Goal: Task Accomplishment & Management: Use online tool/utility

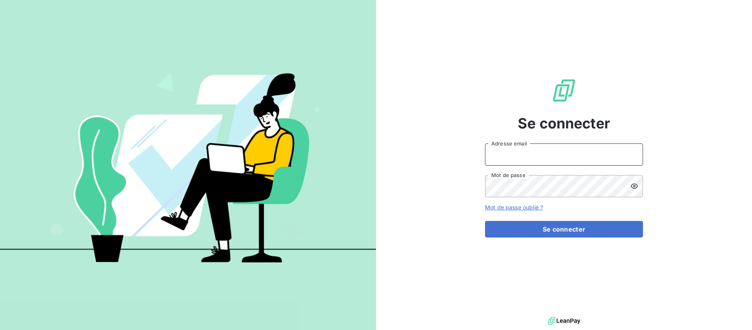
click at [513, 157] on input "Adresse email" at bounding box center [564, 154] width 158 height 22
type input "[DOMAIN_NAME][EMAIL_ADDRESS][DOMAIN_NAME]"
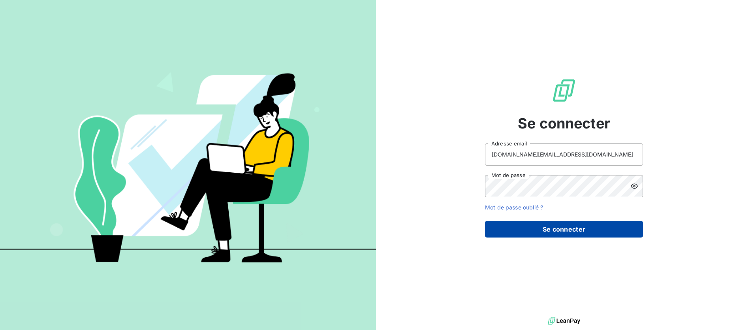
click at [564, 228] on button "Se connecter" at bounding box center [564, 229] width 158 height 17
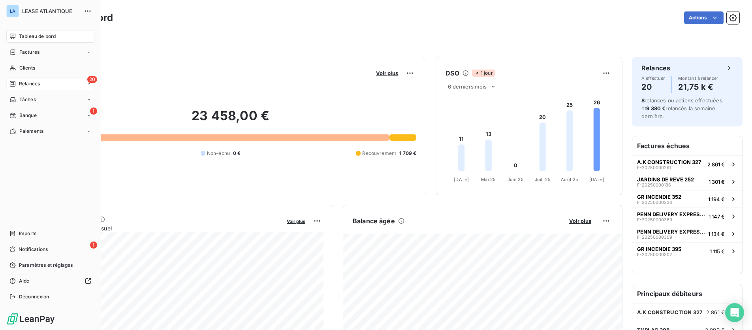
click at [26, 83] on span "Relances" at bounding box center [29, 83] width 21 height 7
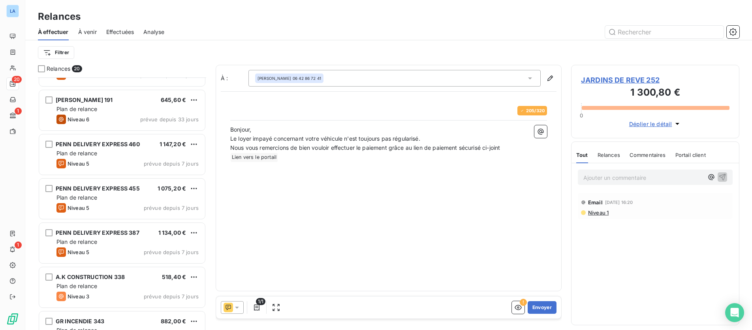
scroll to position [122, 0]
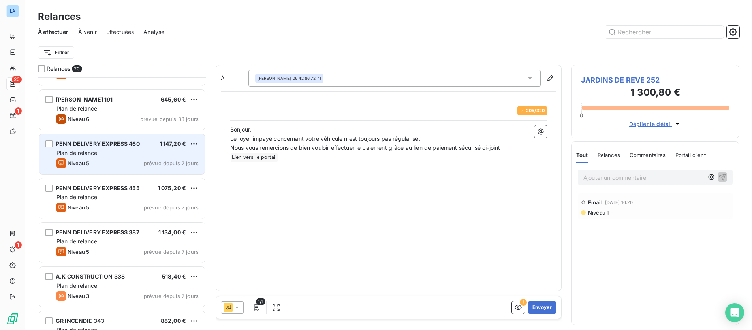
click at [149, 157] on div "PENN DELIVERY EXPRESS 460 1 147,20 € Plan de relance Niveau 5 prévue depuis 7 j…" at bounding box center [122, 154] width 166 height 40
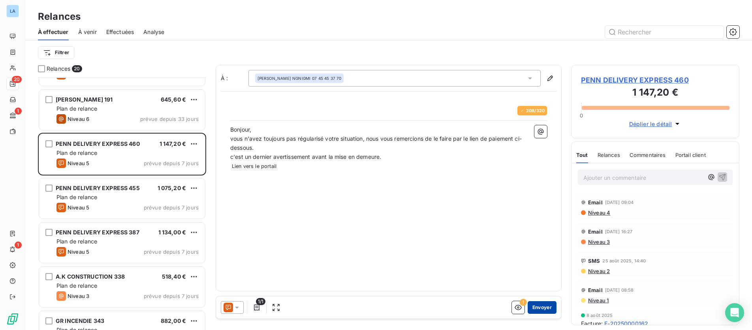
click at [541, 307] on button "Envoyer" at bounding box center [542, 307] width 29 height 13
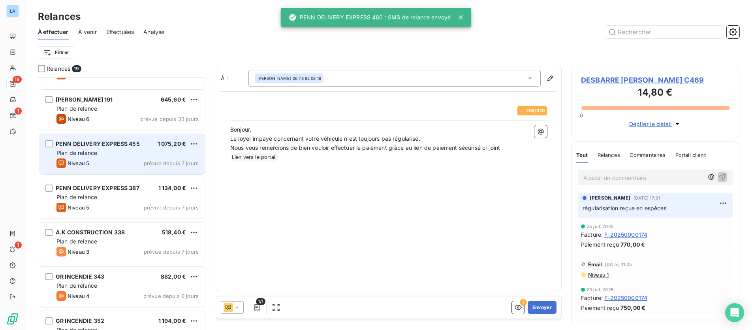
click at [161, 153] on div "Plan de relance" at bounding box center [128, 153] width 142 height 8
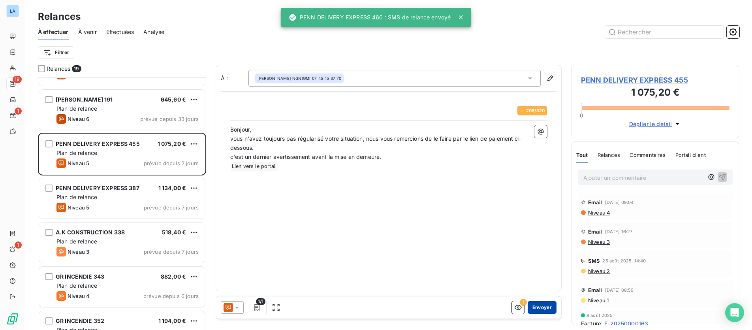
click at [542, 306] on button "Envoyer" at bounding box center [542, 307] width 29 height 13
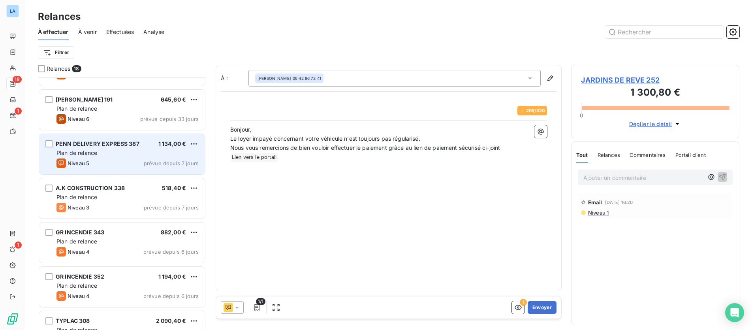
click at [115, 155] on div "Plan de relance" at bounding box center [128, 153] width 142 height 8
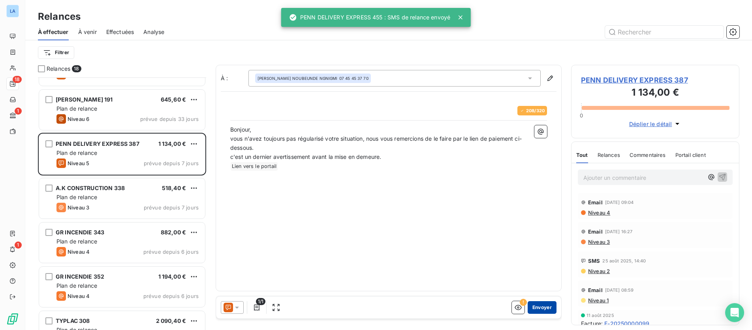
click at [541, 305] on button "Envoyer" at bounding box center [542, 307] width 29 height 13
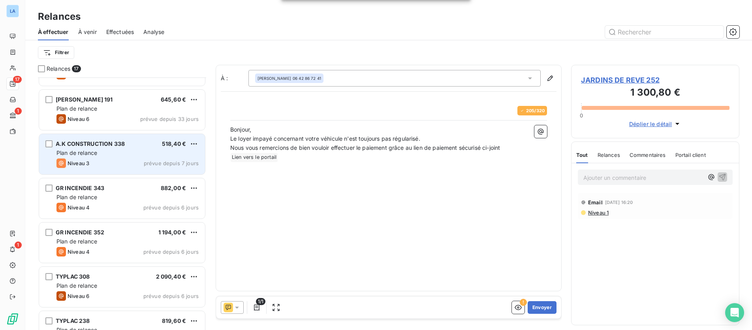
click at [154, 155] on div "Plan de relance" at bounding box center [128, 153] width 142 height 8
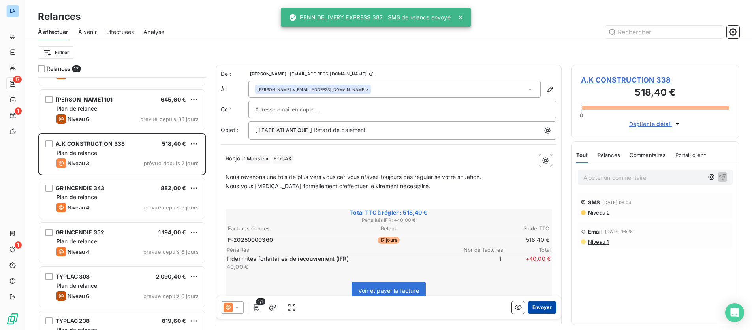
click at [545, 307] on button "Envoyer" at bounding box center [542, 307] width 29 height 13
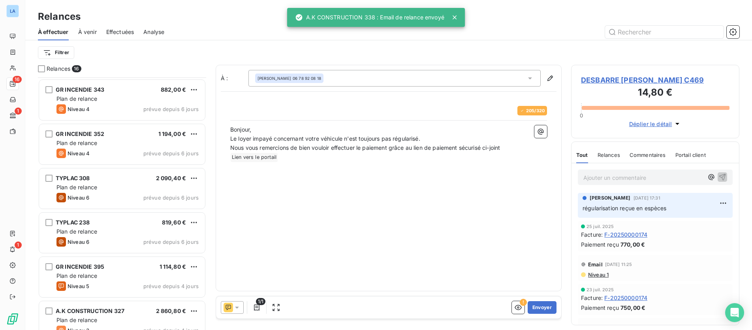
scroll to position [178, 0]
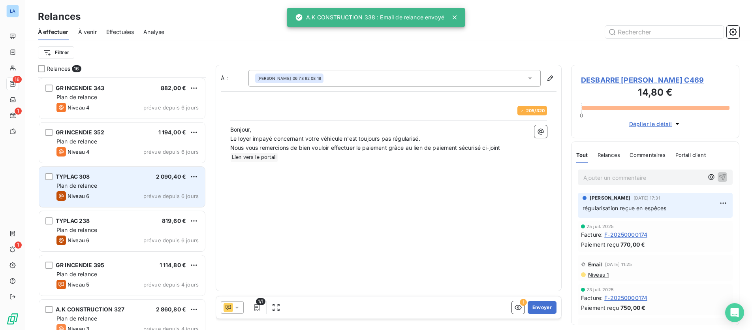
click at [151, 190] on div "TYPLAC 308 2 090,40 € Plan de relance Niveau 6 prévue depuis 6 jours" at bounding box center [122, 187] width 166 height 40
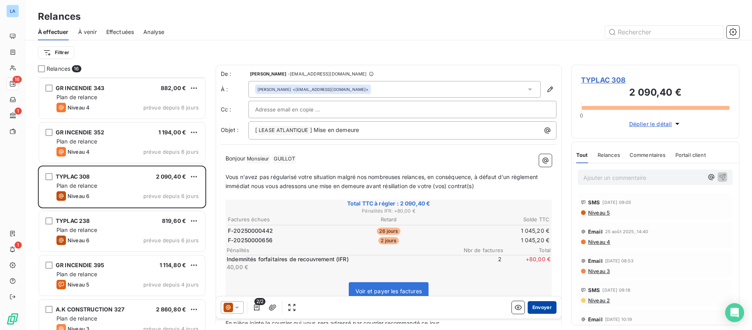
click at [543, 306] on button "Envoyer" at bounding box center [542, 307] width 29 height 13
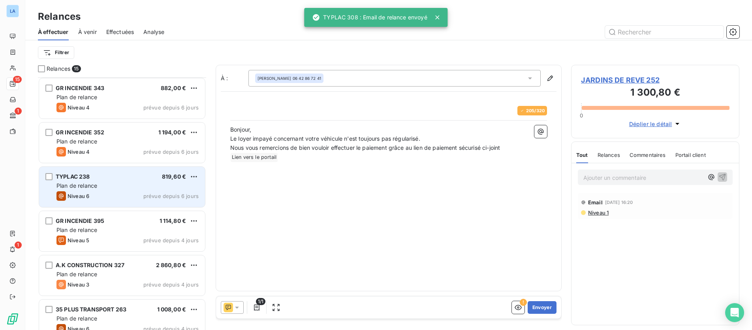
click at [172, 183] on div "Plan de relance" at bounding box center [128, 186] width 142 height 8
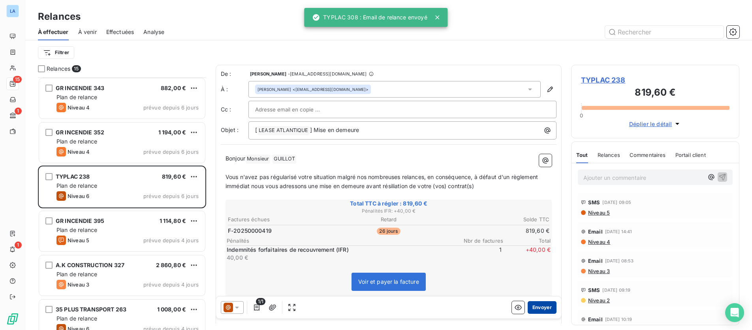
click at [543, 305] on button "Envoyer" at bounding box center [542, 307] width 29 height 13
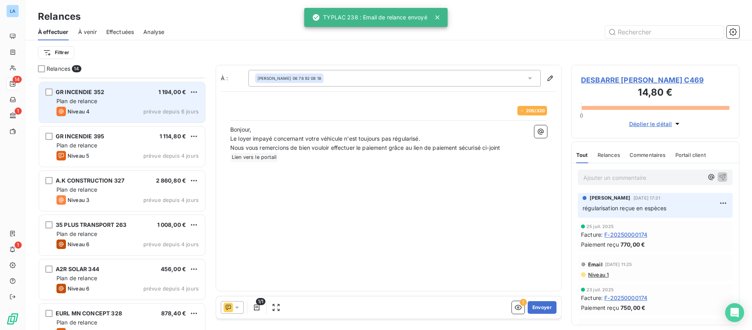
scroll to position [220, 0]
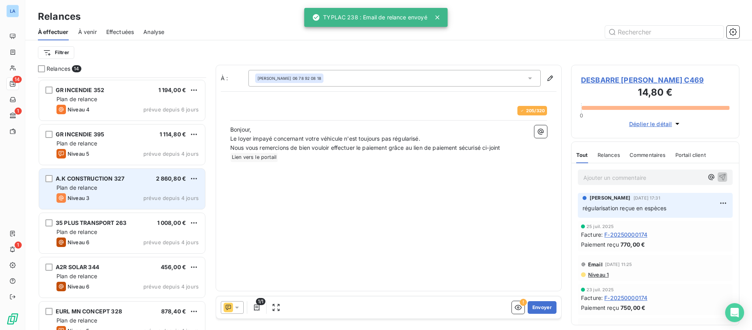
click at [156, 178] on span "2 860,80 €" at bounding box center [171, 178] width 30 height 7
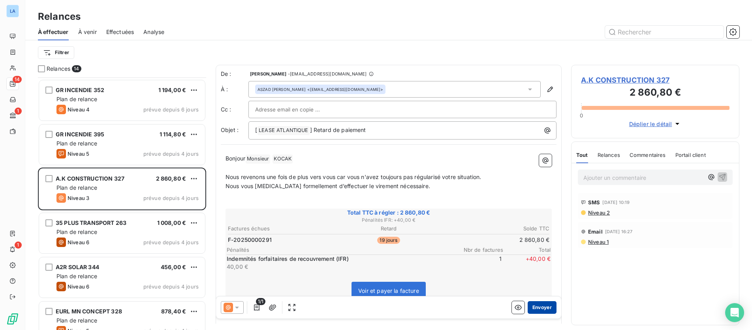
click at [541, 305] on button "Envoyer" at bounding box center [542, 307] width 29 height 13
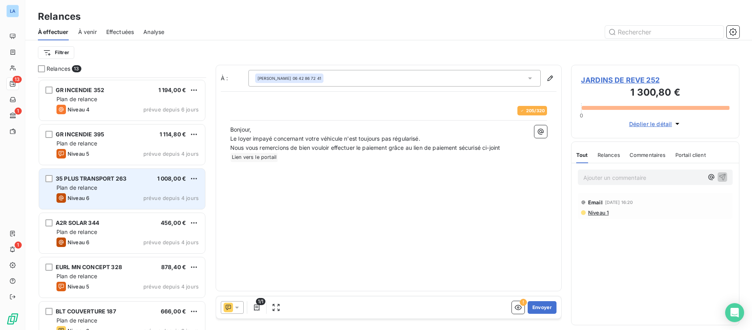
click at [156, 193] on div "35 PLUS TRANSPORT 263 1 008,00 € Plan de relance Niveau 6 prévue depuis 4 jours" at bounding box center [122, 189] width 166 height 40
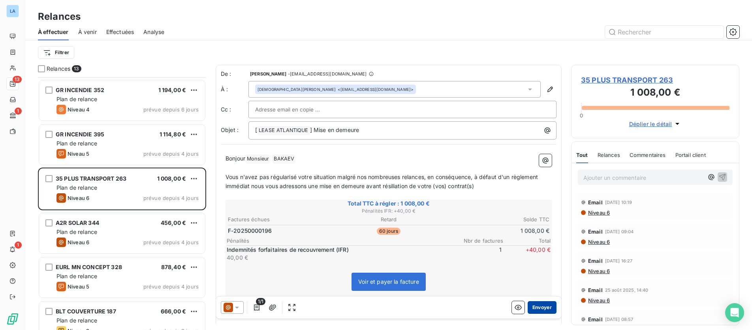
click at [544, 307] on button "Envoyer" at bounding box center [542, 307] width 29 height 13
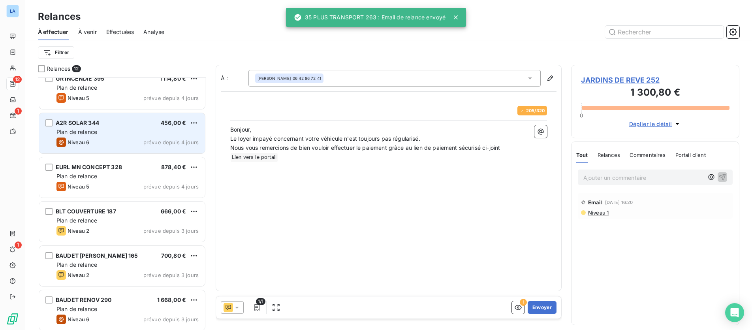
scroll to position [279, 0]
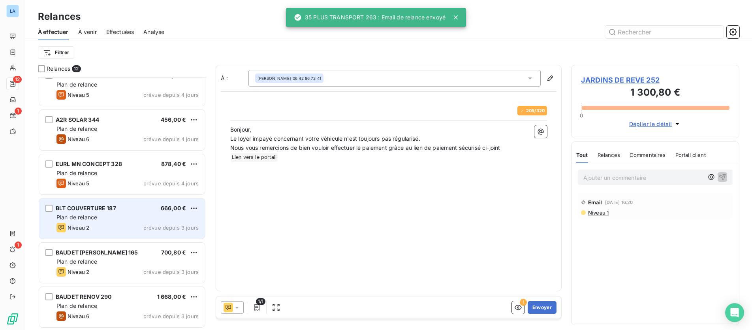
click at [160, 211] on div "BLT COUVERTURE 187 666,00 €" at bounding box center [128, 208] width 142 height 7
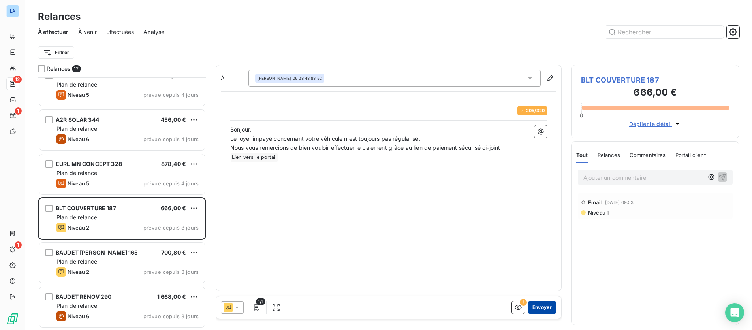
click at [545, 307] on button "Envoyer" at bounding box center [542, 307] width 29 height 13
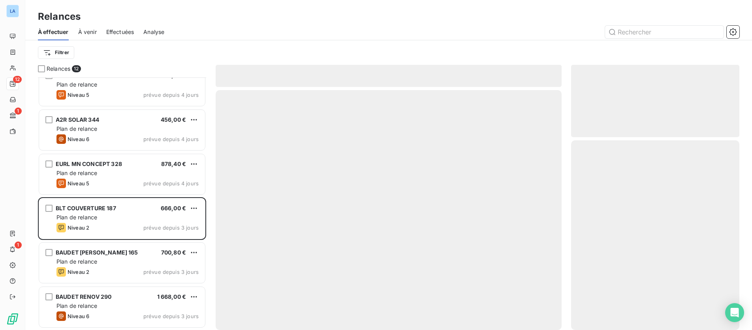
scroll to position [234, 0]
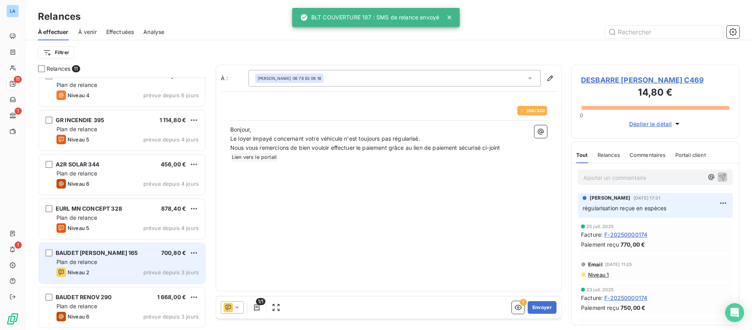
click at [162, 264] on div "Plan de relance" at bounding box center [128, 262] width 142 height 8
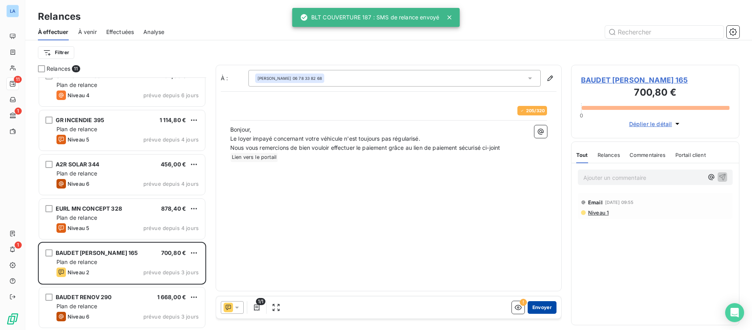
click at [544, 307] on button "Envoyer" at bounding box center [542, 307] width 29 height 13
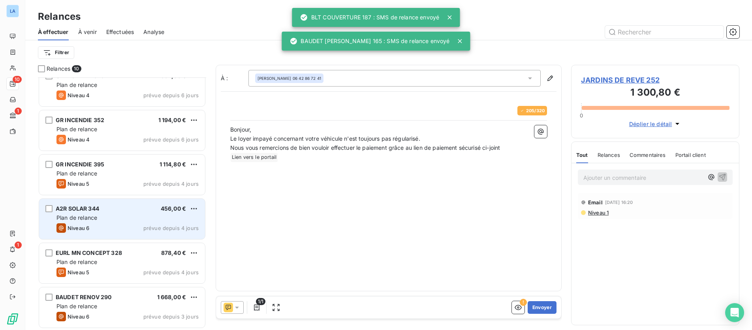
scroll to position [190, 0]
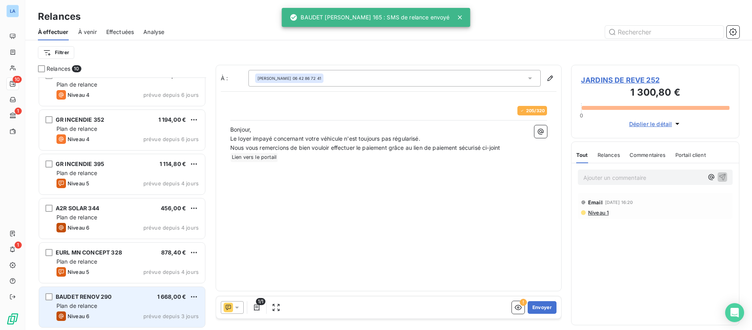
click at [138, 300] on div "BAUDET RENOV 290 1 668,00 € Plan de relance Niveau 6 prévue depuis 3 jours" at bounding box center [122, 307] width 166 height 40
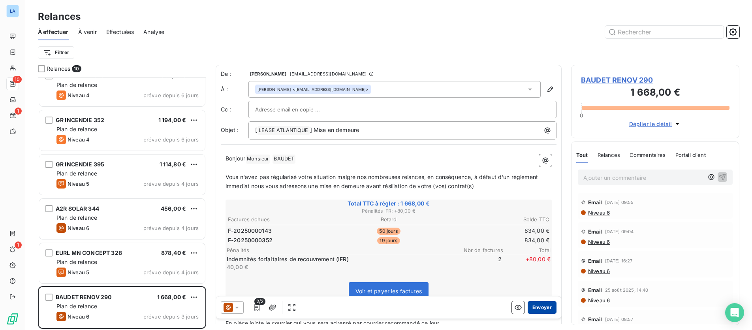
click at [541, 306] on button "Envoyer" at bounding box center [542, 307] width 29 height 13
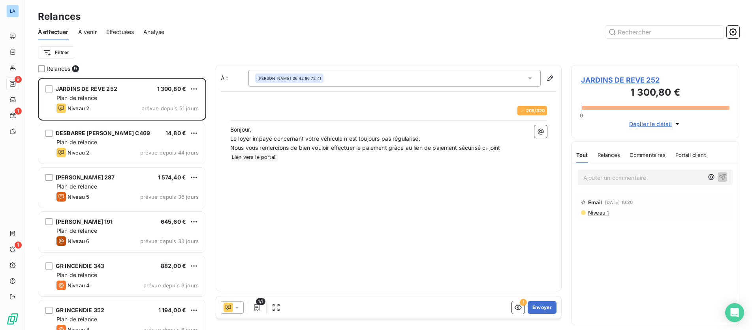
scroll to position [146, 0]
